Goal: Information Seeking & Learning: Understand process/instructions

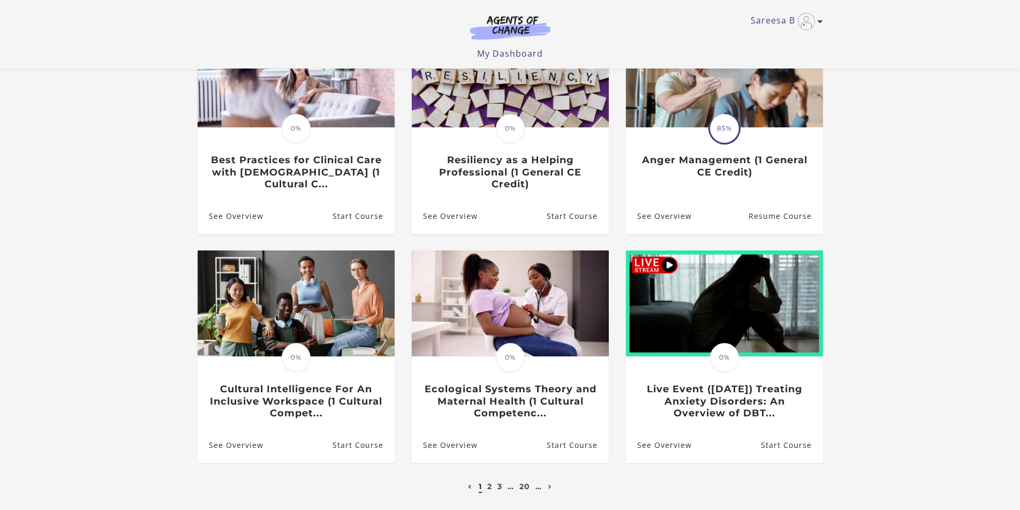
scroll to position [161, 0]
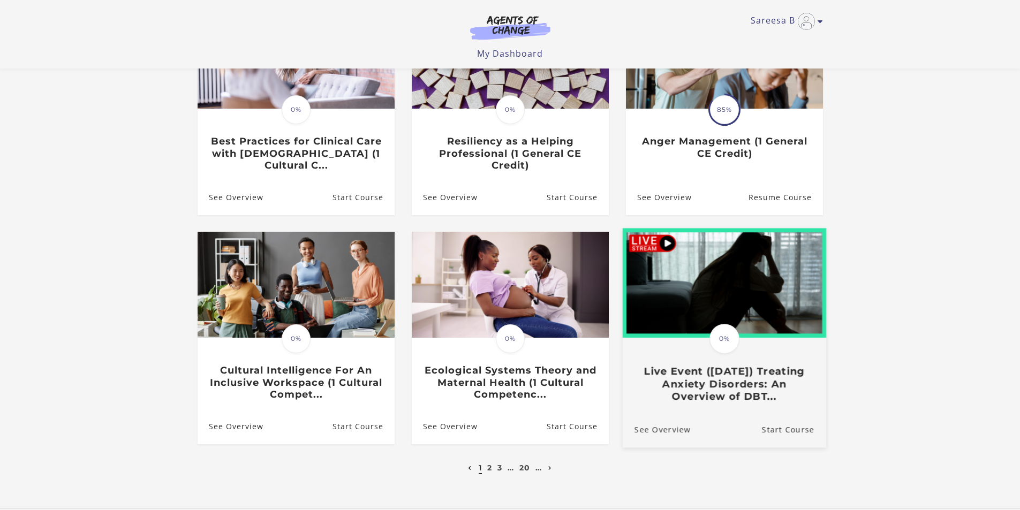
click at [750, 297] on img at bounding box center [723, 284] width 203 height 110
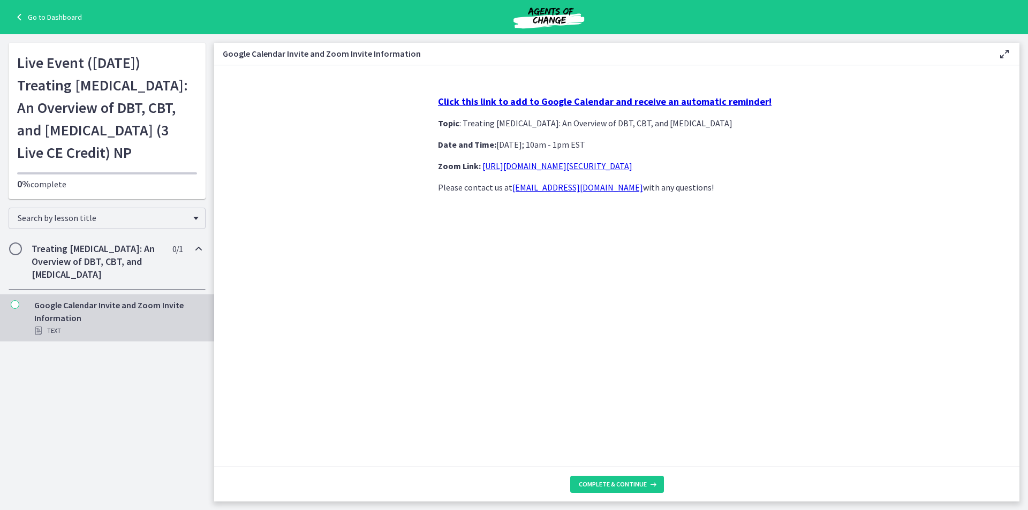
click at [93, 337] on div "Google Calendar Invite and Zoom Invite Information Text" at bounding box center [117, 318] width 167 height 39
click at [652, 92] on div "Click this link to add to Google Calendar and receive an automatic reminder! To…" at bounding box center [616, 277] width 375 height 380
click at [655, 97] on strong "Click this link to add to Google Calendar and receive an automatic reminder!" at bounding box center [604, 101] width 333 height 12
click at [39, 278] on h2 "Treating Anxiety Disorders: An Overview of DBT, CBT, and Exposure and Response …" at bounding box center [97, 261] width 131 height 39
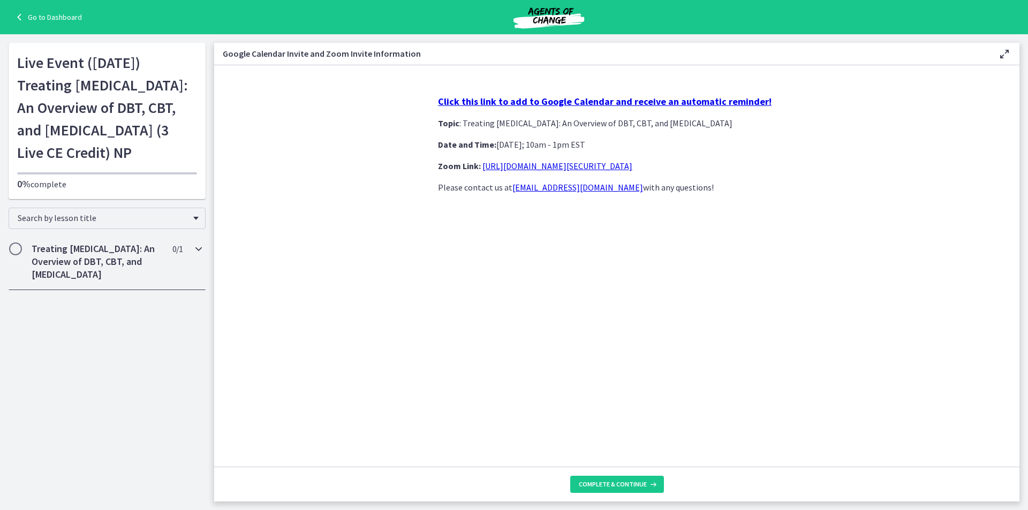
click at [38, 280] on h2 "Treating Anxiety Disorders: An Overview of DBT, CBT, and Exposure and Response …" at bounding box center [97, 261] width 131 height 39
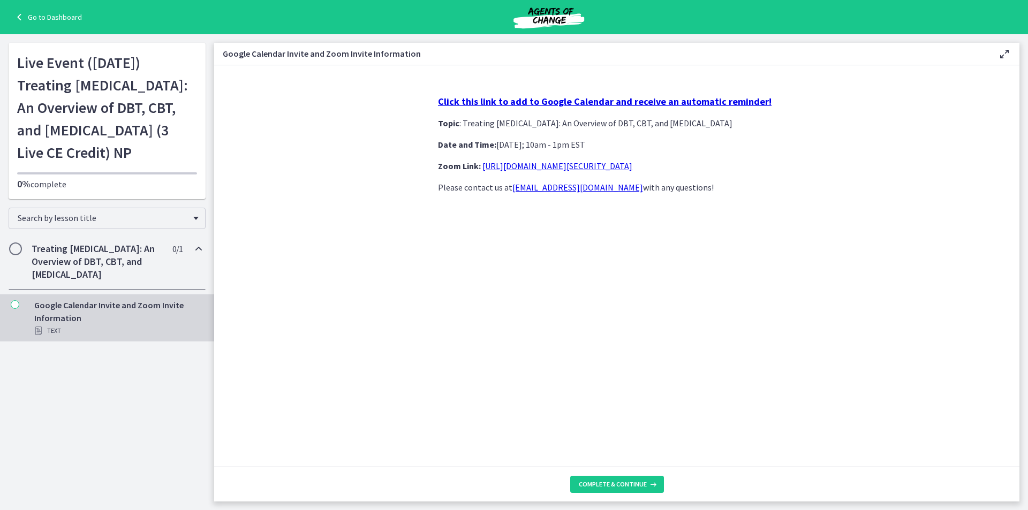
click at [13, 309] on icon "Chapters" at bounding box center [15, 304] width 9 height 9
click at [62, 337] on div "Text" at bounding box center [117, 330] width 167 height 13
click at [512, 164] on link "https://us02web.zoom.us/j/85845271607?pwd=aTkx6u1HwK5ErGDRgavMk0POmwi4Vi.1" at bounding box center [557, 166] width 150 height 11
click at [100, 76] on h1 "Live Event (8/22/25) Treating Anxiety Disorders: An Overview of DBT, CBT, and E…" at bounding box center [107, 107] width 180 height 112
click at [613, 480] on span "Complete & continue" at bounding box center [613, 484] width 68 height 9
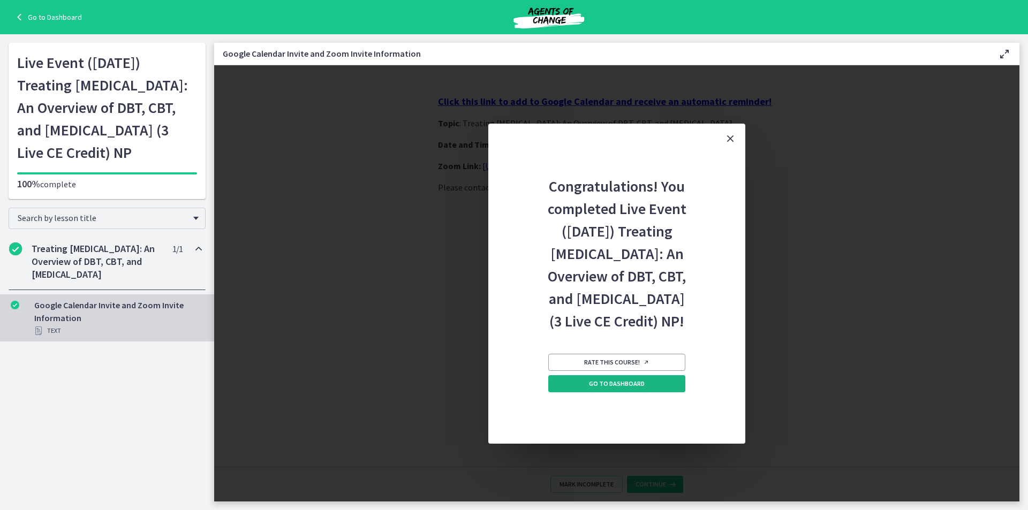
click at [608, 388] on span "Go to Dashboard" at bounding box center [617, 383] width 56 height 9
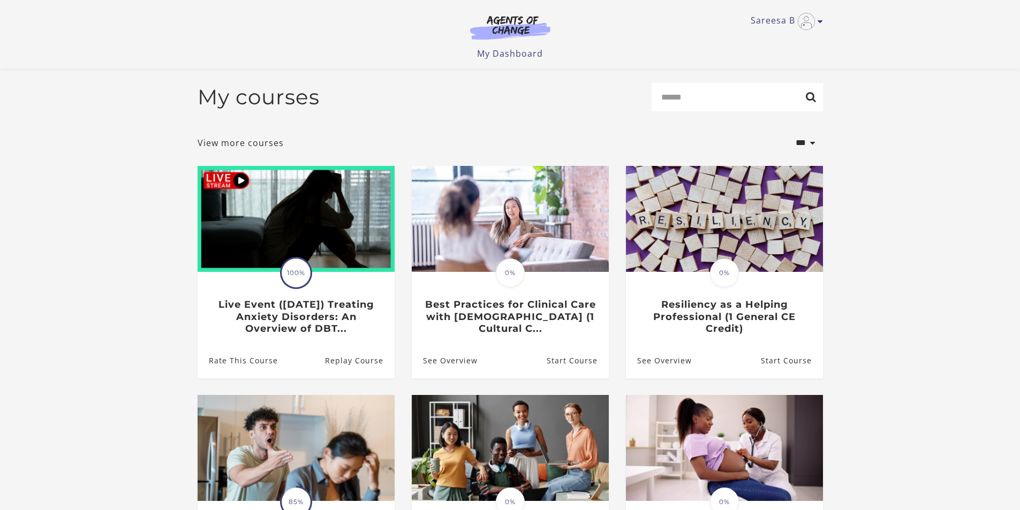
scroll to position [54, 0]
